Goal: Task Accomplishment & Management: Use online tool/utility

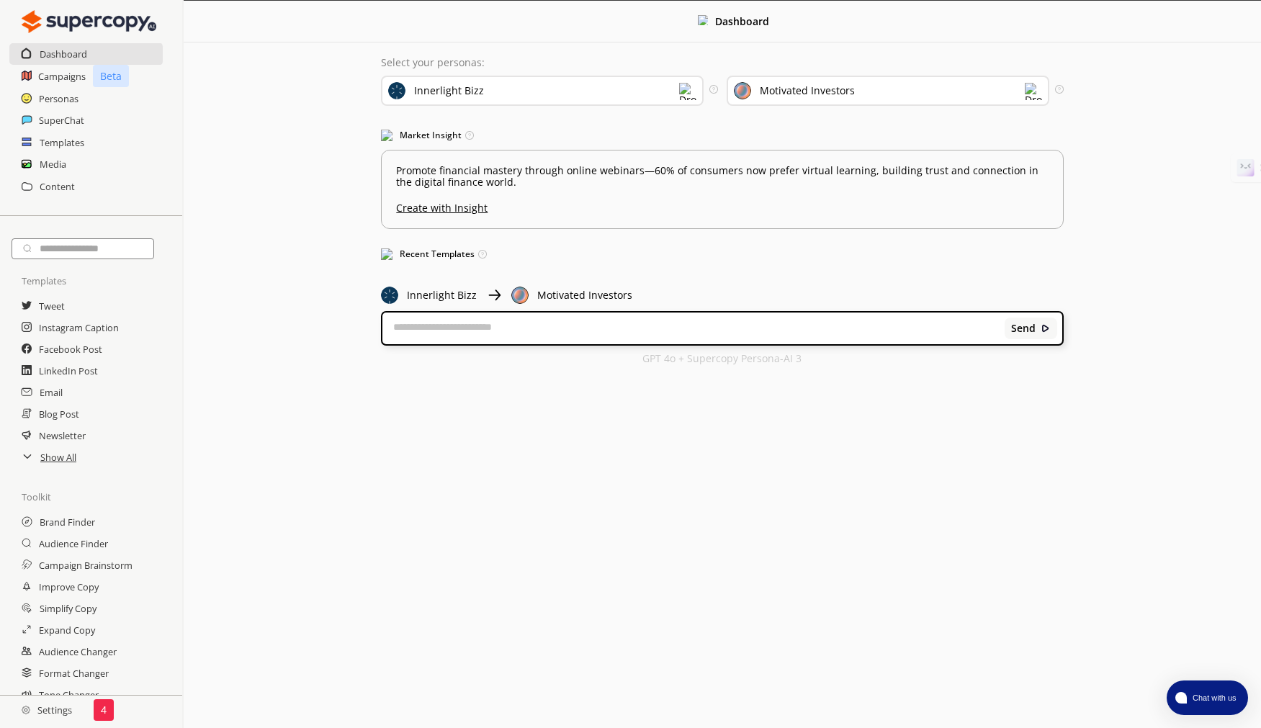
click at [249, 86] on div "Dashboard Select your personas: Innerlight Bizz Select the brand persona you wa…" at bounding box center [722, 190] width 1077 height 378
click at [61, 144] on h2 "Templates" at bounding box center [62, 143] width 45 height 22
